Goal: Task Accomplishment & Management: Manage account settings

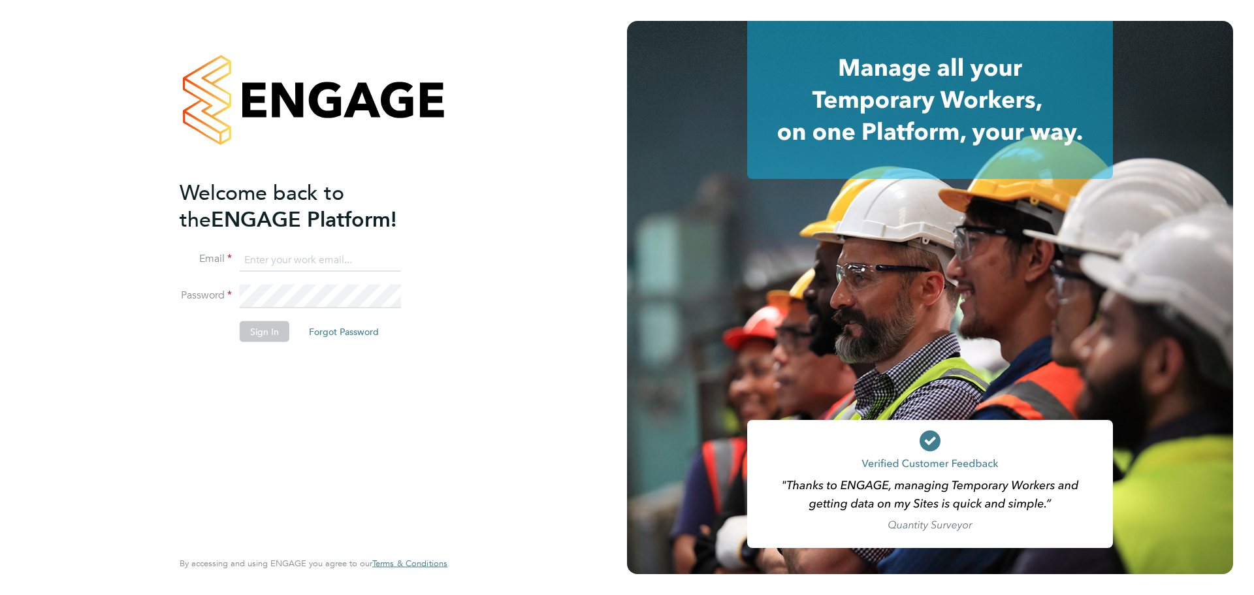
click at [292, 265] on input at bounding box center [320, 260] width 161 height 24
type input "[EMAIL_ADDRESS][DOMAIN_NAME]"
click at [276, 331] on button "Sign In" at bounding box center [265, 331] width 50 height 21
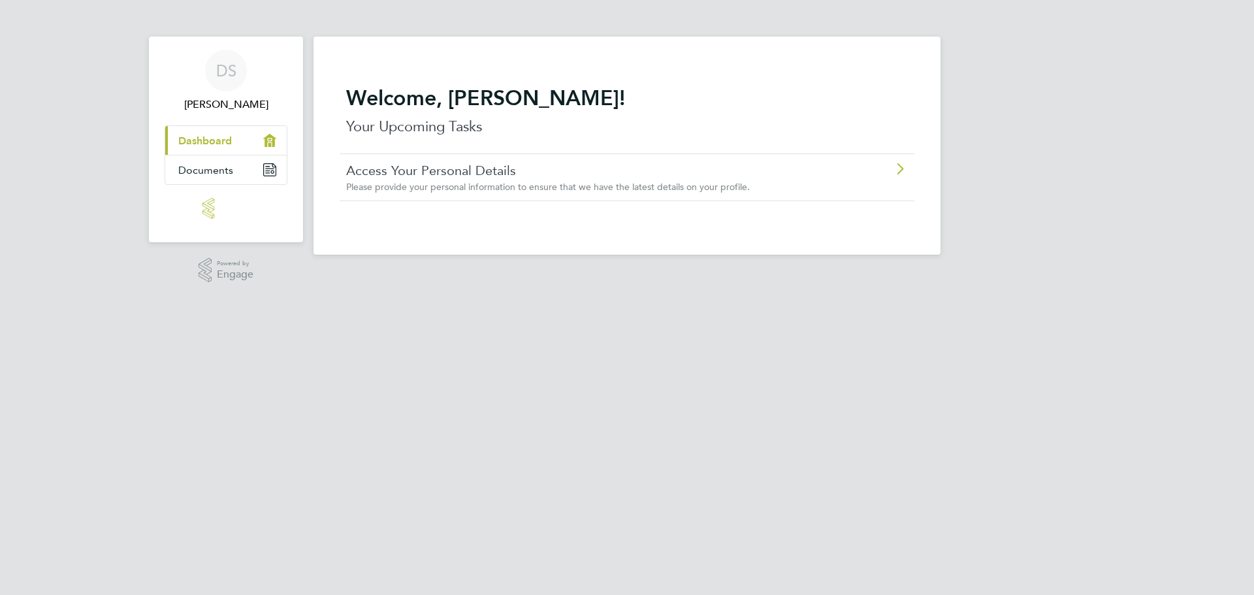
click at [501, 174] on link "Access Your Personal Details" at bounding box center [590, 170] width 488 height 17
click at [227, 142] on span "Dashboard" at bounding box center [205, 141] width 54 height 12
click at [230, 82] on div "DS" at bounding box center [226, 71] width 42 height 42
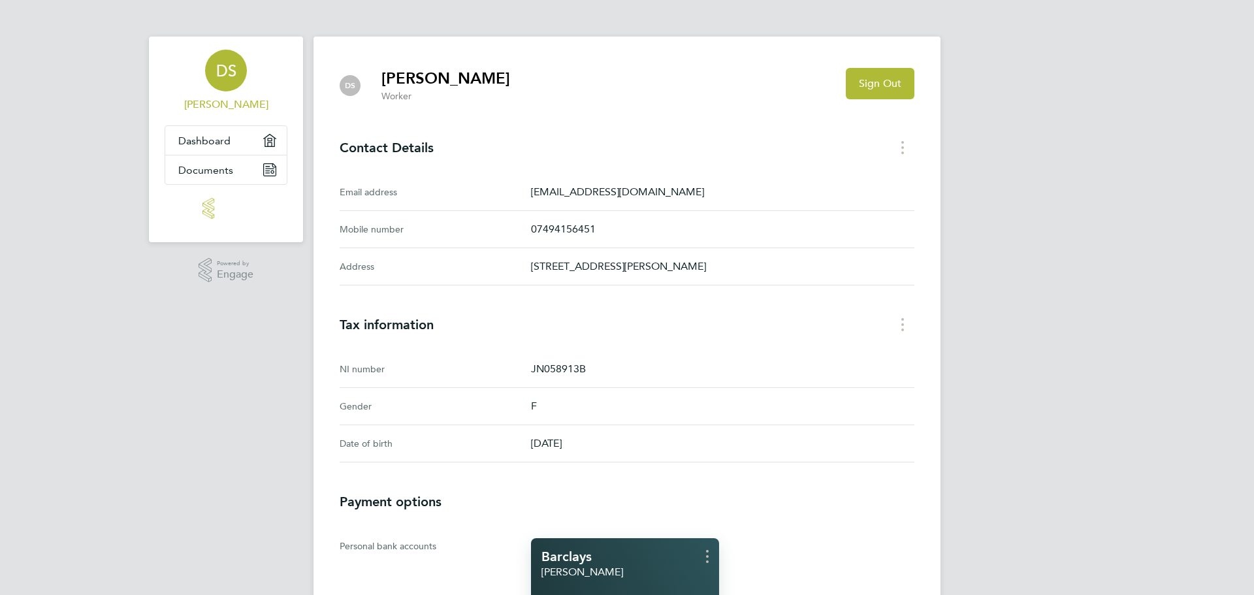
drag, startPoint x: 1254, startPoint y: 74, endPoint x: 1254, endPoint y: 238, distance: 164.0
click at [1254, 238] on div "DS [PERSON_NAME] Applications: Dashboard Documents .st0{fill:#C0C1C2;} Powered …" at bounding box center [627, 413] width 1254 height 827
click at [642, 374] on p "JN058913B" at bounding box center [722, 369] width 383 height 16
click at [211, 73] on div "DS" at bounding box center [226, 71] width 42 height 42
click at [204, 141] on span "Dashboard" at bounding box center [204, 141] width 52 height 12
